Goal: Task Accomplishment & Management: Check status

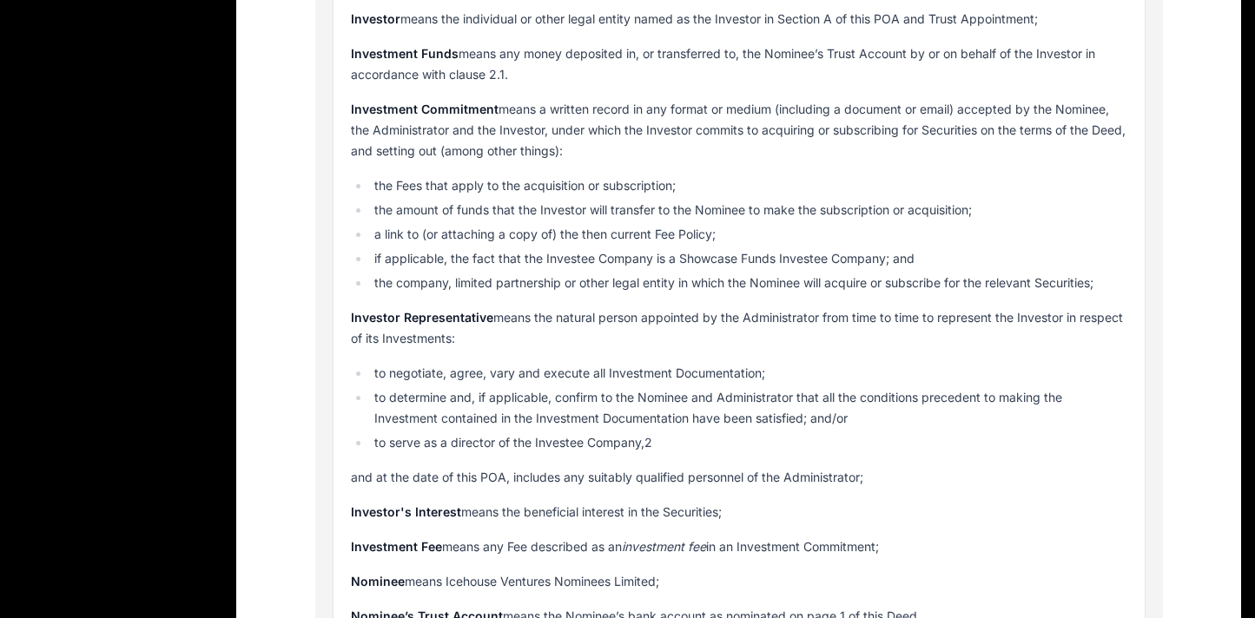
scroll to position [3978, 0]
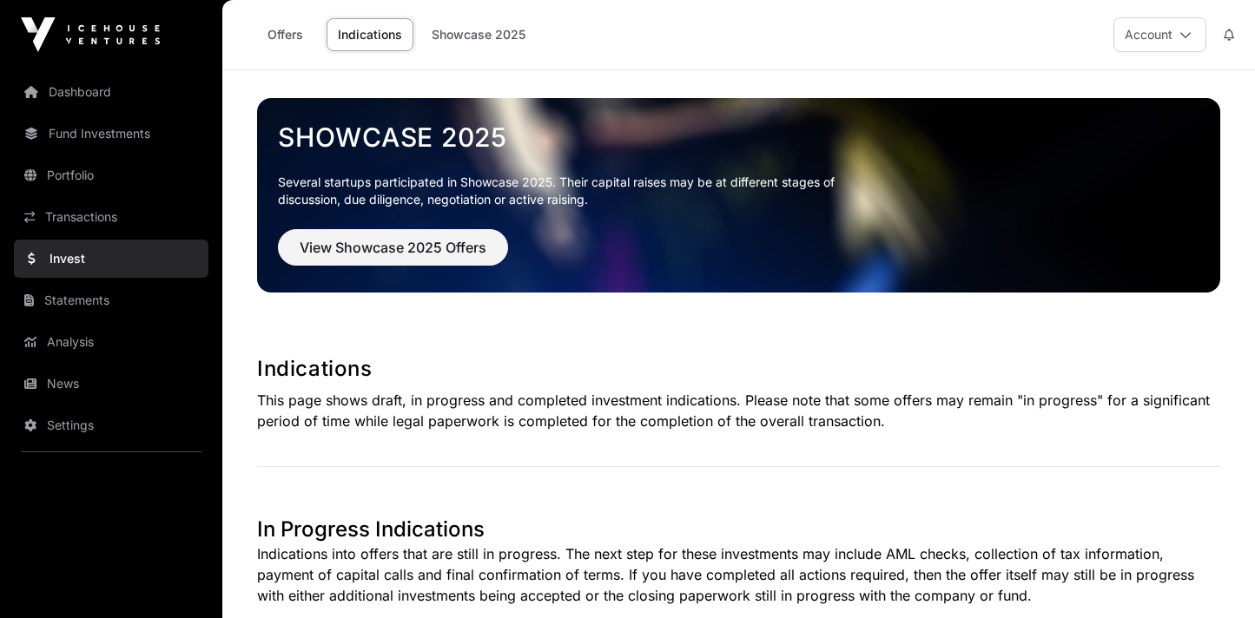
scroll to position [465, 0]
